Goal: Task Accomplishment & Management: Manage account settings

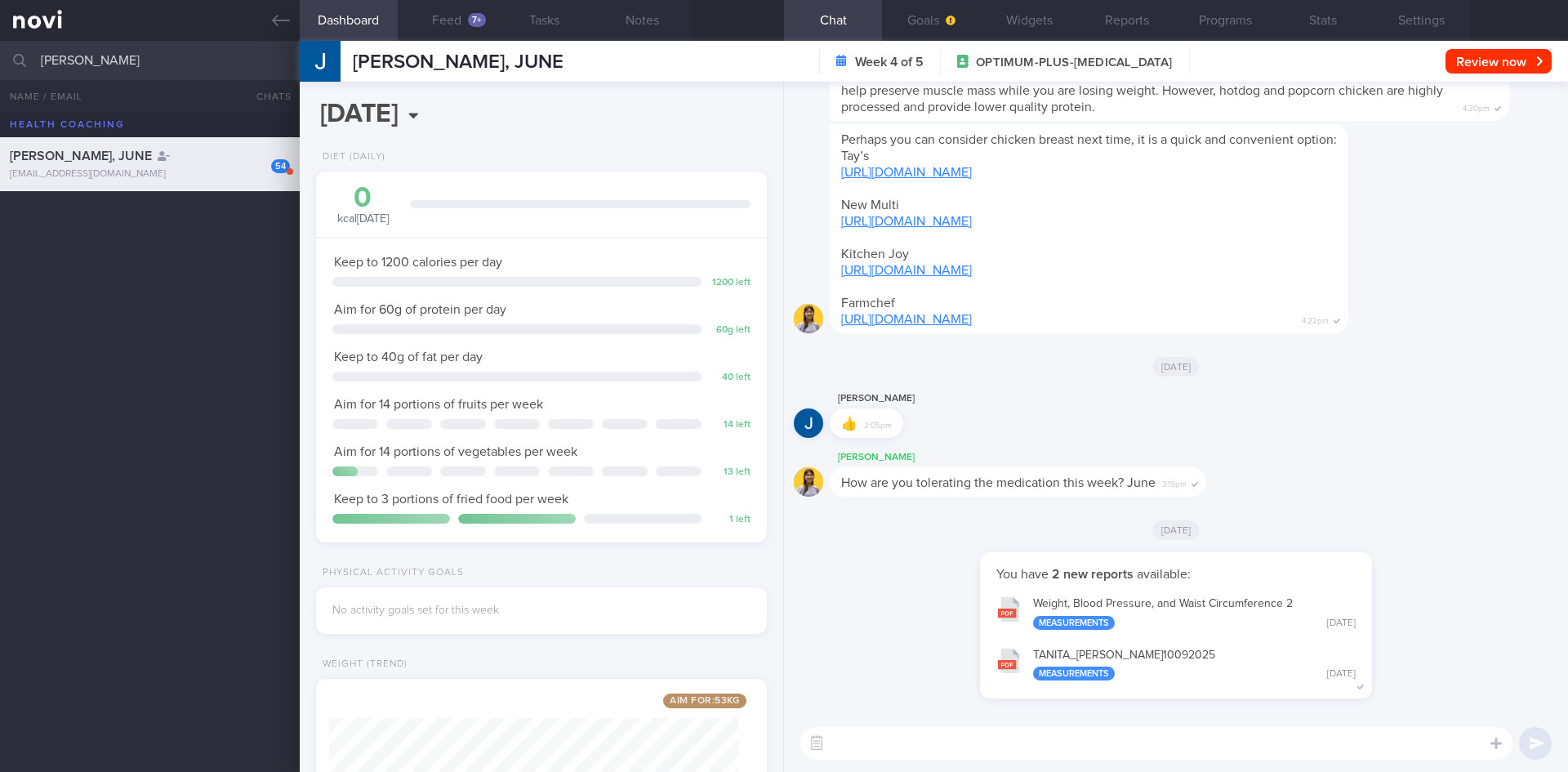
select select "8"
click at [461, 10] on button "Feed 7+" at bounding box center [447, 20] width 98 height 41
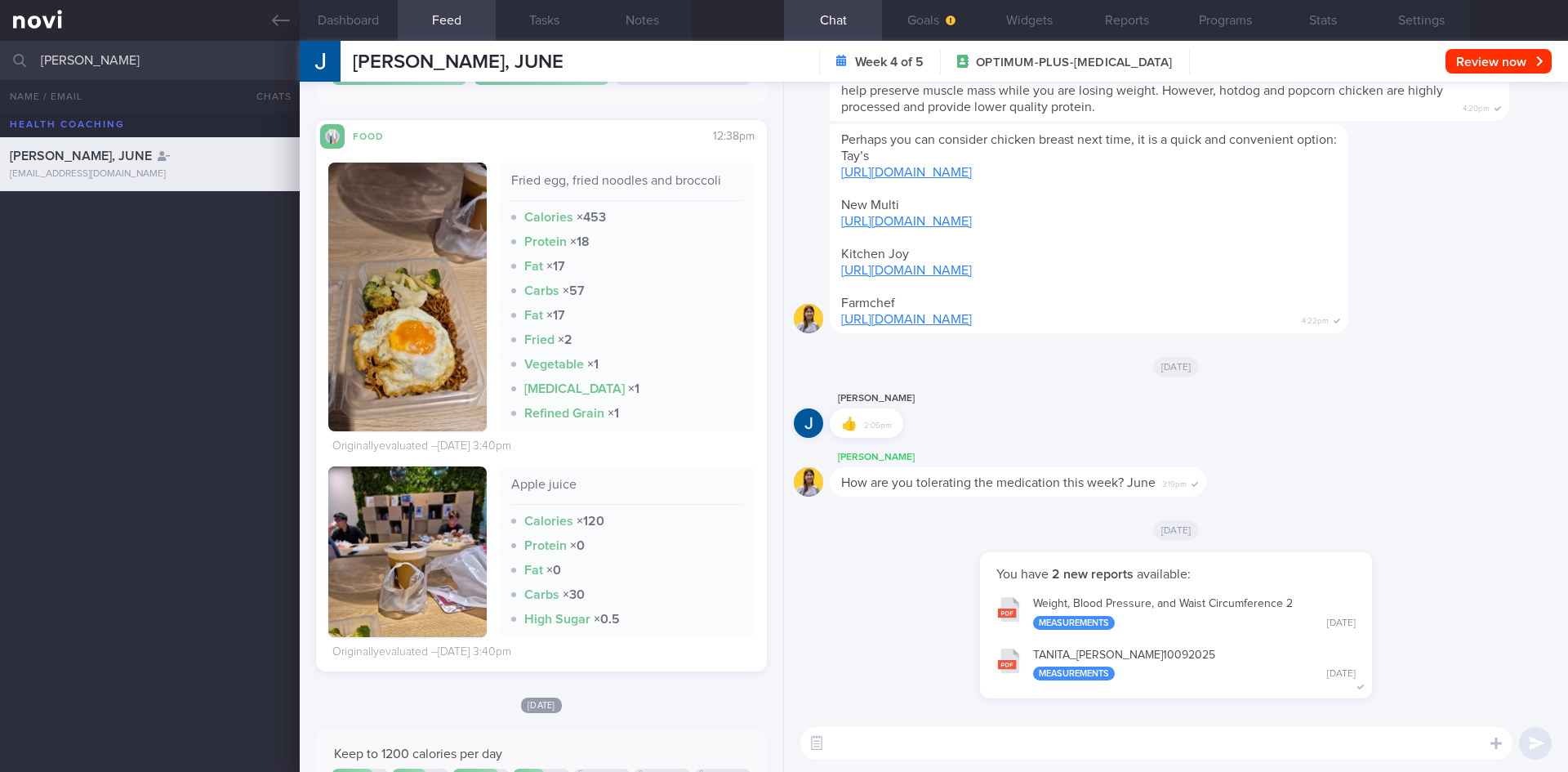
scroll to position [572, 0]
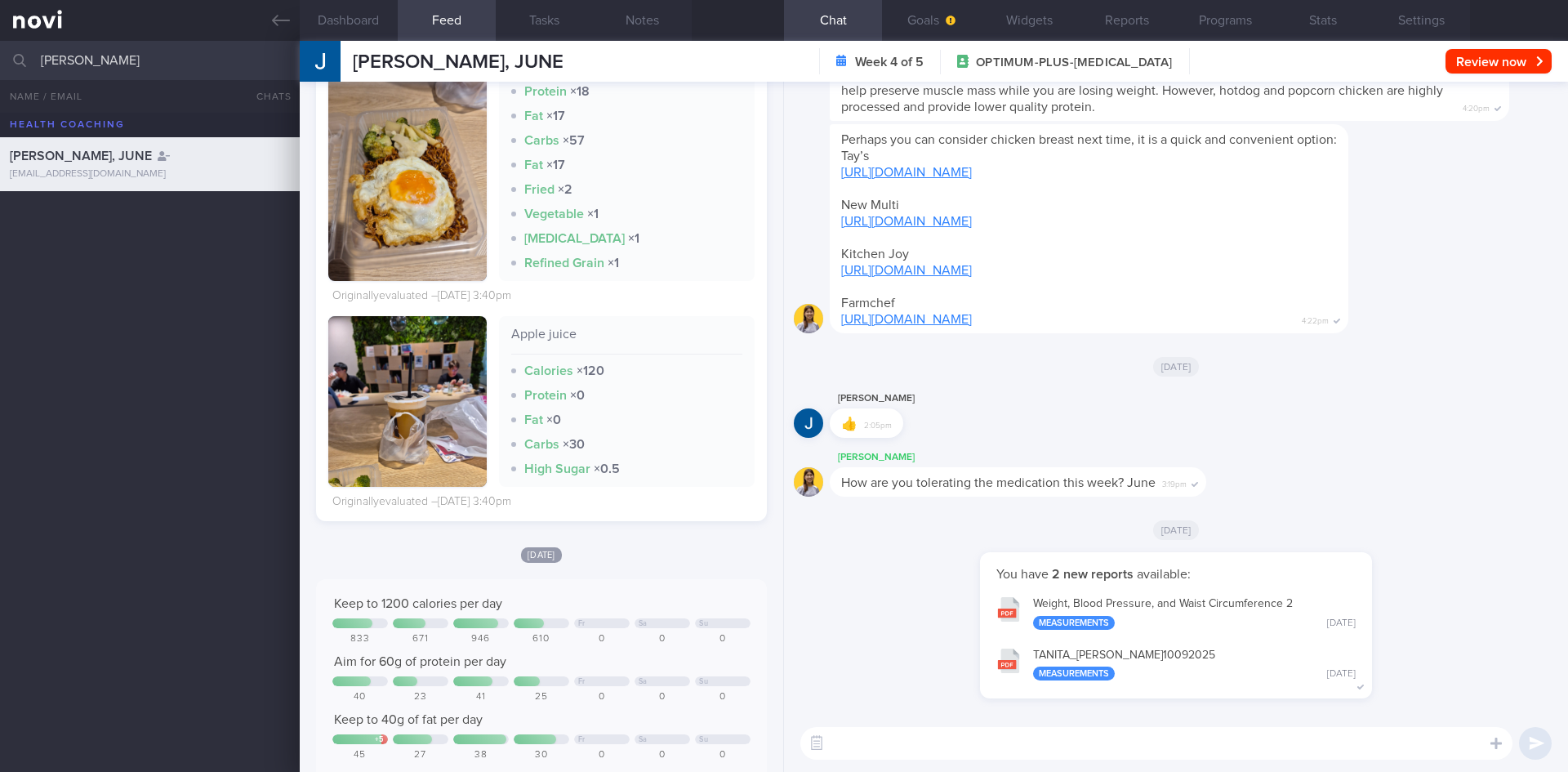
click at [434, 377] on button "button" at bounding box center [408, 401] width 158 height 171
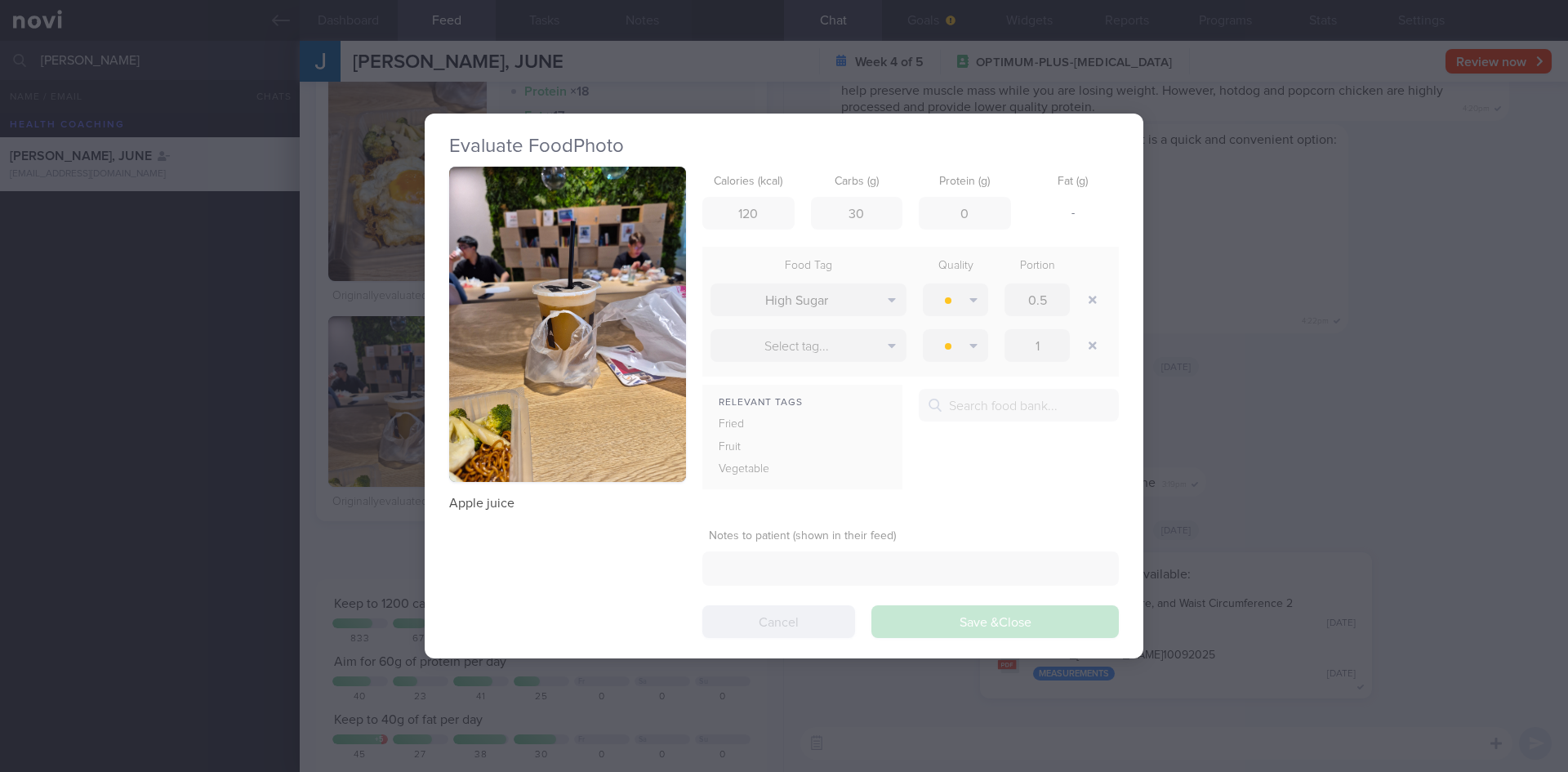
click at [1349, 525] on div "Evaluate Food Photo Apple juice Calories (kcal) 120 Carbs (g) 30 Protein (g) 0 …" at bounding box center [784, 386] width 1568 height 772
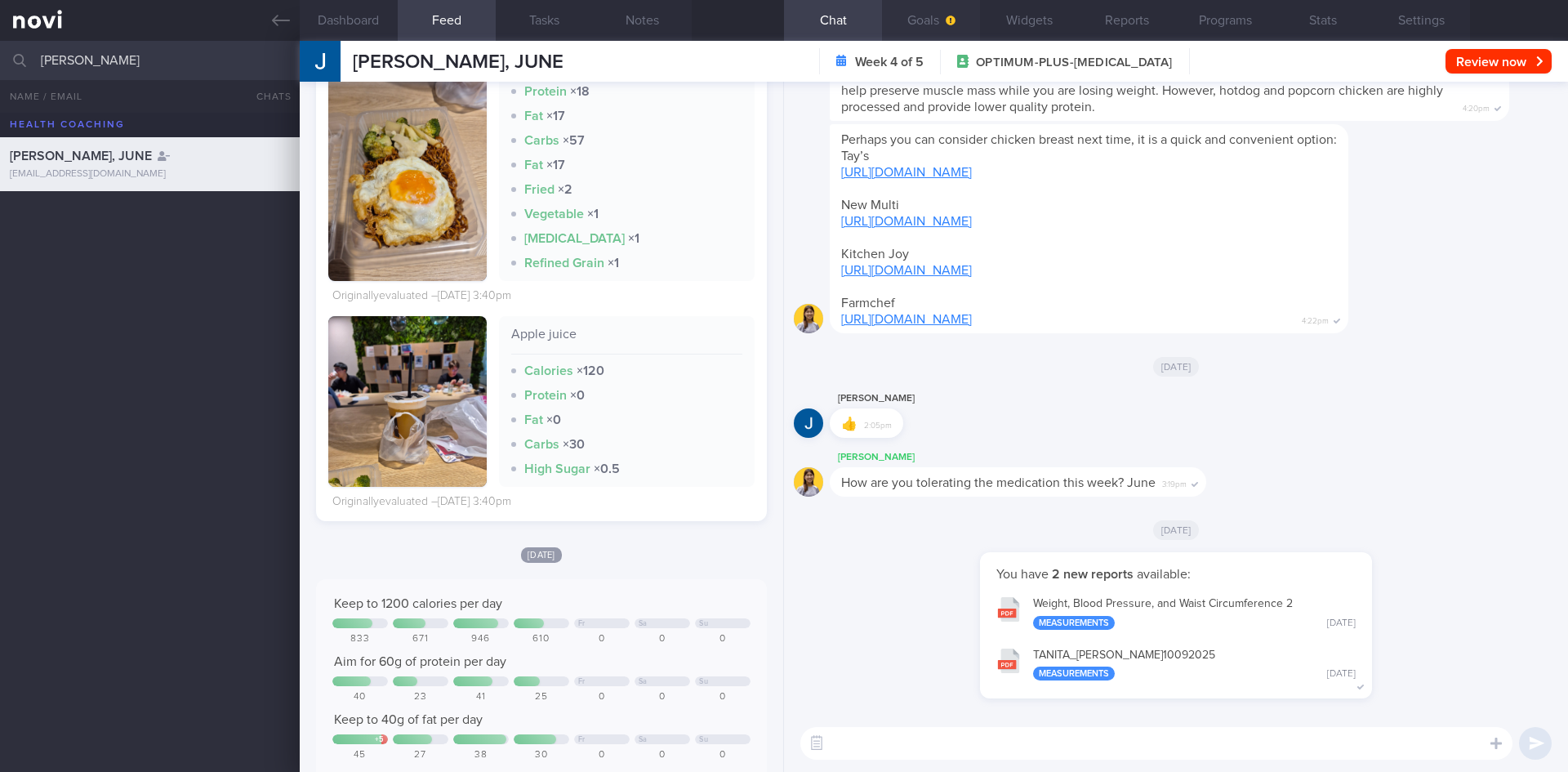
click at [937, 13] on button "Goals" at bounding box center [930, 20] width 98 height 41
